Goal: Information Seeking & Learning: Check status

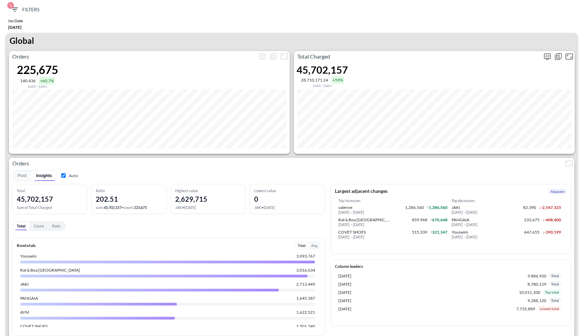
click at [547, 60] on icon "more" at bounding box center [548, 56] width 8 height 8
click at [503, 107] on body "BI.P.EYE, Interactive Analytics Dashboards 1 Filters Iso Date May 01, 2025 Glob…" at bounding box center [292, 168] width 585 height 336
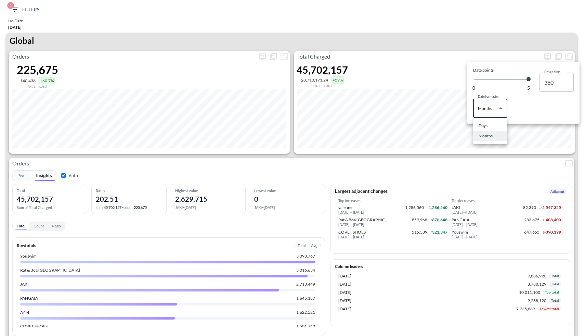
click at [492, 124] on li "Days" at bounding box center [491, 126] width 34 height 10
type input "Days"
type input "142"
click at [385, 63] on div at bounding box center [292, 168] width 585 height 336
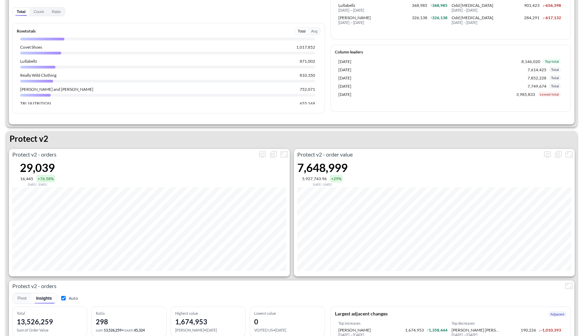
scroll to position [1207, 0]
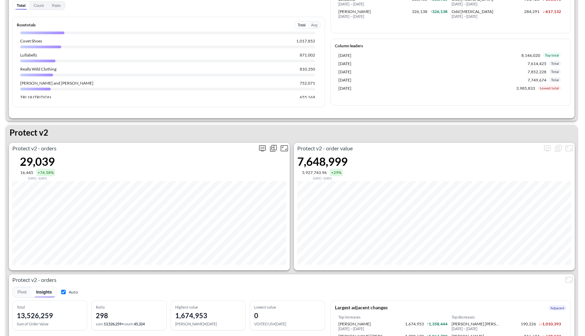
click at [262, 148] on icon "more" at bounding box center [262, 148] width 8 height 8
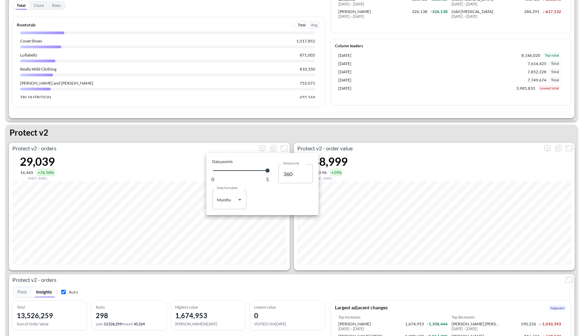
click at [230, 202] on body "BI.P.EYE, Interactive Analytics Dashboards 1 Filters Iso Date May 01, 2025 Glob…" at bounding box center [292, 168] width 585 height 336
click at [228, 216] on li "Days" at bounding box center [229, 217] width 34 height 10
type input "Days"
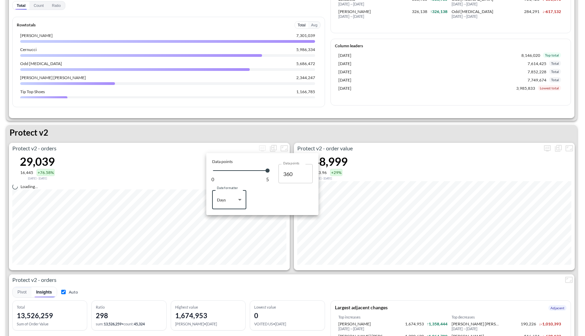
type input "142"
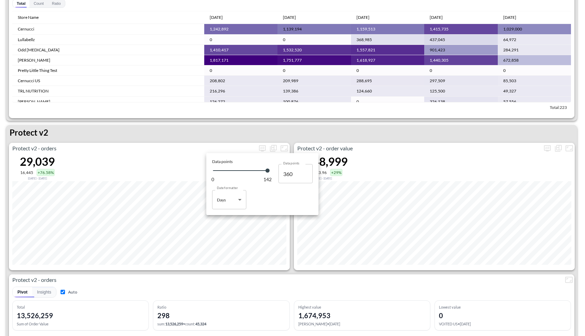
click at [341, 127] on div at bounding box center [292, 168] width 585 height 336
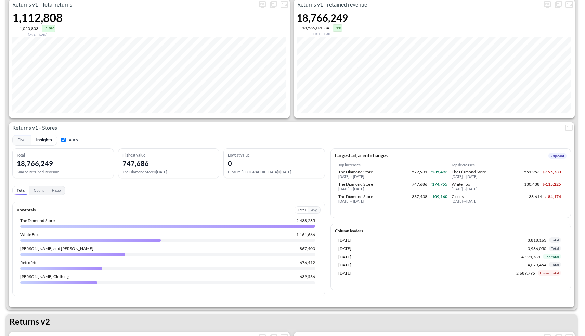
scroll to position [488, 0]
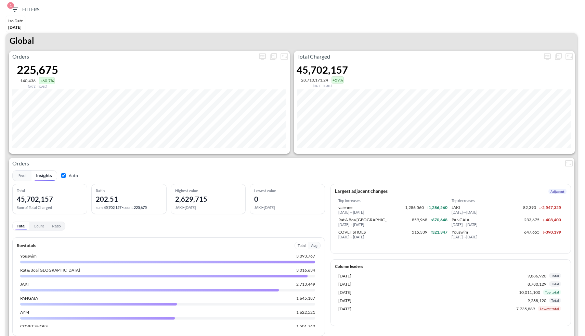
scroll to position [488, 0]
